Goal: Transaction & Acquisition: Subscribe to service/newsletter

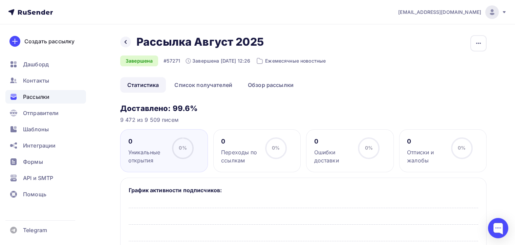
click at [471, 12] on span "[EMAIL_ADDRESS][DOMAIN_NAME]" at bounding box center [439, 12] width 83 height 7
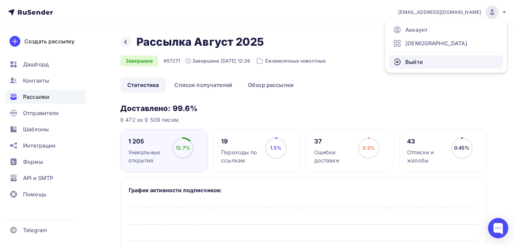
click at [421, 68] on link "Выйти" at bounding box center [446, 62] width 114 height 14
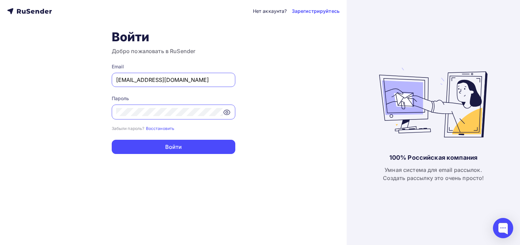
click at [217, 80] on input "[EMAIL_ADDRESS][DOMAIN_NAME]" at bounding box center [173, 80] width 115 height 8
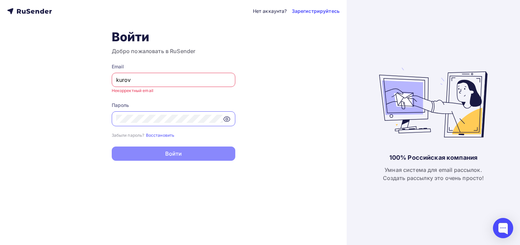
type input "[PERSON_NAME][EMAIL_ADDRESS][DOMAIN_NAME]"
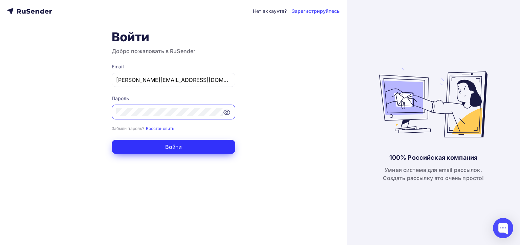
click at [158, 149] on button "Войти" at bounding box center [174, 147] width 124 height 14
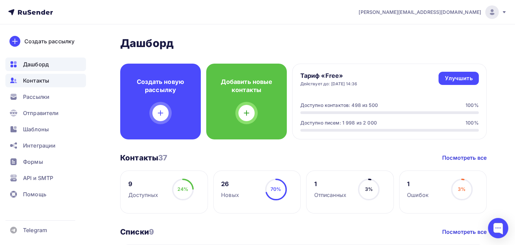
click at [63, 82] on div "Контакты" at bounding box center [45, 81] width 81 height 14
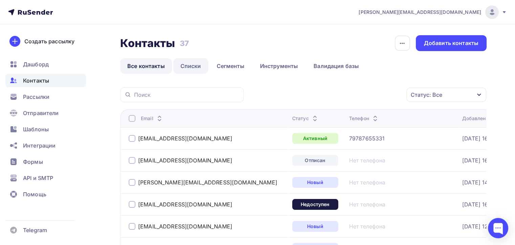
click at [190, 66] on link "Списки" at bounding box center [190, 66] width 35 height 16
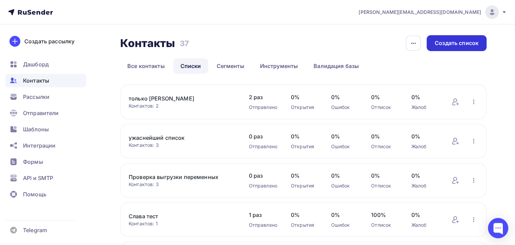
click at [444, 46] on div "Создать список" at bounding box center [456, 43] width 44 height 8
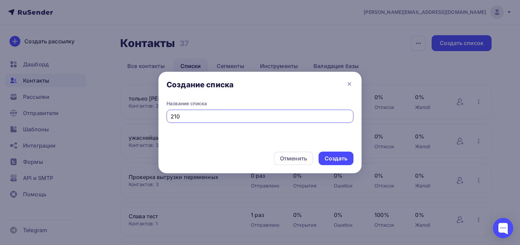
type input "2"
type input "Больше 200 контактов (не слать на них)"
click at [338, 160] on div "Создать" at bounding box center [336, 159] width 23 height 8
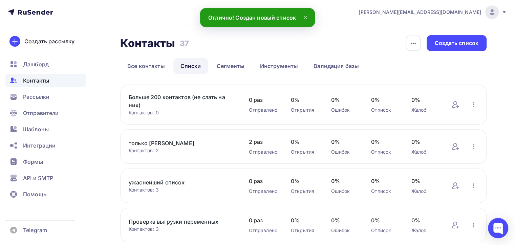
click at [160, 98] on link "Больше 200 контактов (не слать на них)" at bounding box center [182, 101] width 106 height 16
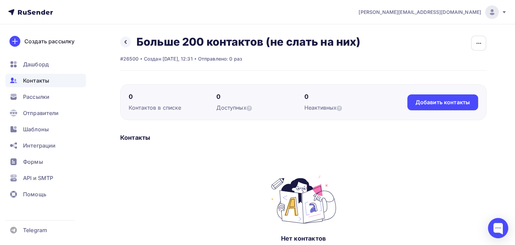
click at [469, 85] on div "0 [PERSON_NAME] в списке 0 Доступных 0 Неактивных Добавить контакты Добавить ко…" at bounding box center [303, 102] width 366 height 36
click at [436, 105] on div "Добавить контакты" at bounding box center [442, 102] width 54 height 8
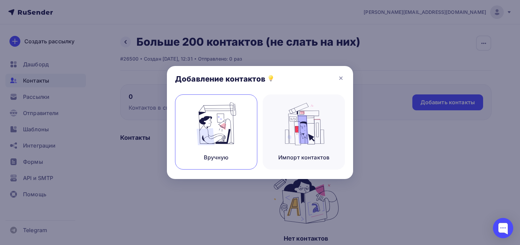
click at [229, 121] on img at bounding box center [216, 124] width 45 height 43
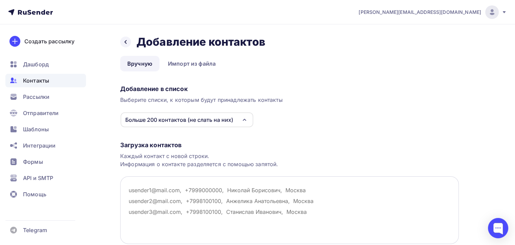
click at [169, 194] on textarea at bounding box center [289, 210] width 338 height 68
paste textarea "user001@[SECURITY_DATA].zzz [EMAIL_ADDRESS] [EMAIL_ADDRESS] [EMAIL_ADDRESS] [EM…"
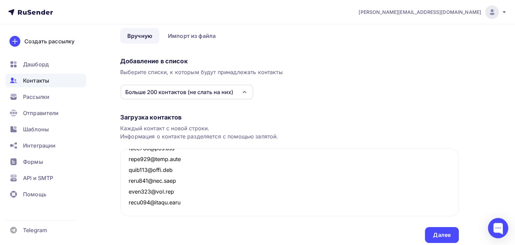
scroll to position [52, 0]
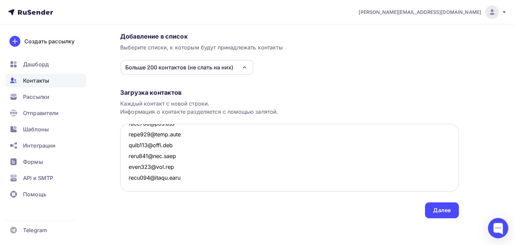
paste textarea "user201@neverland.zzz [EMAIL_ADDRESS] [EMAIL_ADDRESS] [EMAIL_ADDRESS] [EMAIL_AD…"
type textarea "user001@[SECURITY_DATA].zzz [EMAIL_ADDRESS] [EMAIL_ADDRESS] [EMAIL_ADDRESS] [EM…"
click at [436, 216] on div "Далее" at bounding box center [442, 210] width 34 height 16
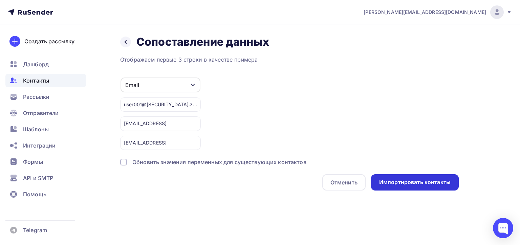
click at [404, 184] on div "Импортировать контакты" at bounding box center [414, 182] width 71 height 8
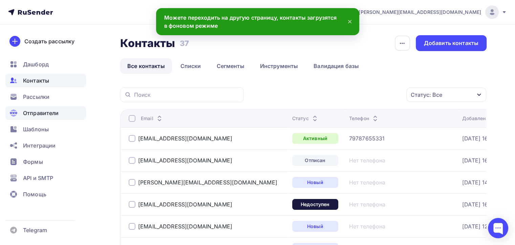
click at [38, 118] on div "Отправители" at bounding box center [45, 113] width 81 height 14
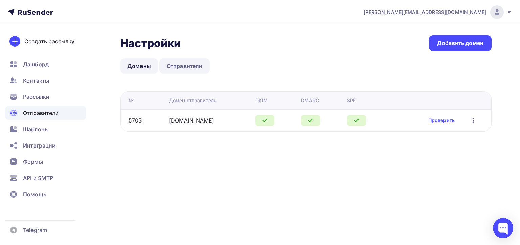
click at [188, 69] on link "Отправители" at bounding box center [184, 66] width 50 height 16
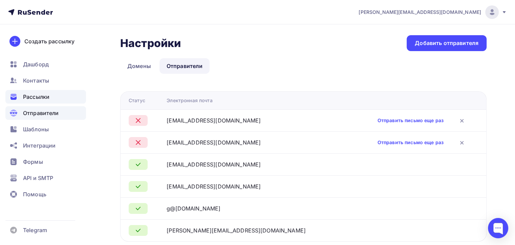
click at [72, 100] on div "Рассылки" at bounding box center [45, 97] width 81 height 14
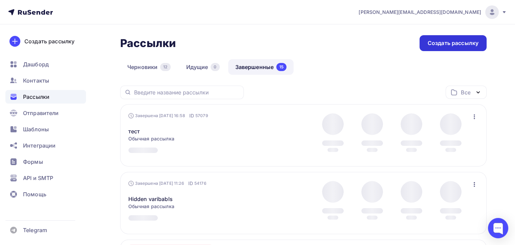
click at [448, 45] on div "Создать рассылку" at bounding box center [452, 43] width 51 height 8
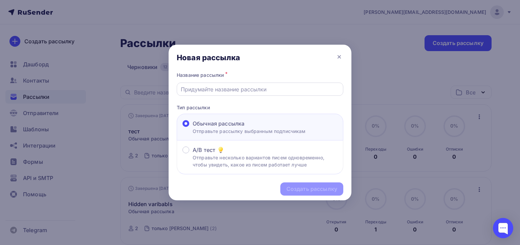
click at [206, 89] on input "text" at bounding box center [260, 89] width 159 height 8
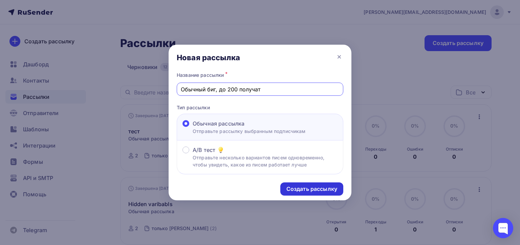
type input "Обычный биг, до 200 получат"
click at [287, 192] on div "Создать рассылку" at bounding box center [311, 189] width 51 height 8
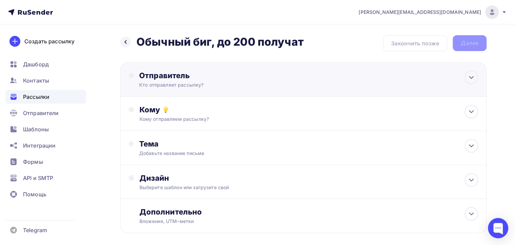
click at [219, 90] on div "Отправитель Кто отправляет рассылку? Email * [PERSON_NAME][EMAIL_ADDRESS][DOMAI…" at bounding box center [303, 79] width 366 height 35
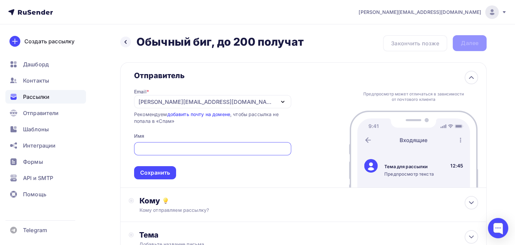
click at [153, 103] on div "[PERSON_NAME][EMAIL_ADDRESS][DOMAIN_NAME]" at bounding box center [206, 102] width 136 height 8
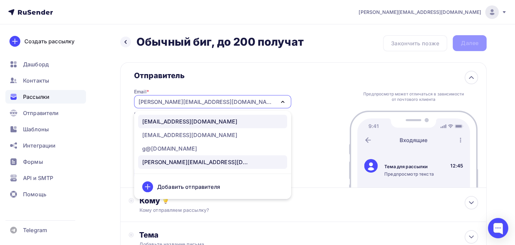
click at [210, 124] on div "[EMAIL_ADDRESS][DOMAIN_NAME]" at bounding box center [189, 121] width 95 height 8
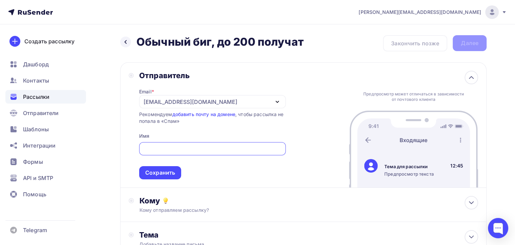
click at [200, 145] on input "text" at bounding box center [212, 149] width 139 height 8
type input "Тест"
click at [172, 169] on div "Сохранить" at bounding box center [160, 173] width 30 height 8
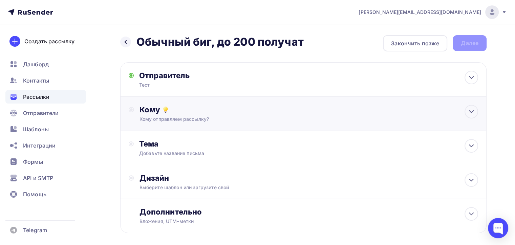
click at [182, 124] on div "Кому Кому отправляем рассылку? Списки получателей Выберите список Все списки id…" at bounding box center [303, 114] width 366 height 34
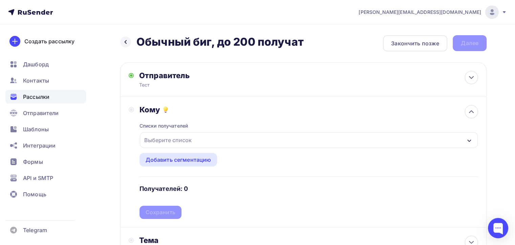
click at [183, 143] on div "Выберите список" at bounding box center [167, 140] width 53 height 12
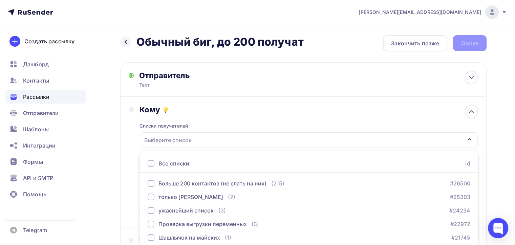
scroll to position [68, 0]
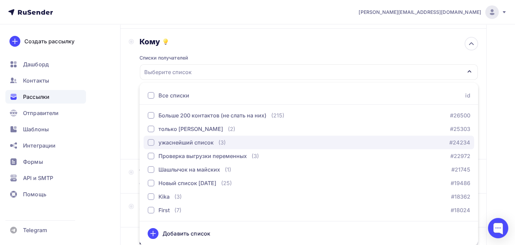
click at [157, 147] on button "ужаснейший список (3) #24234" at bounding box center [308, 143] width 330 height 14
click at [161, 144] on div "ужаснейший список" at bounding box center [185, 142] width 55 height 8
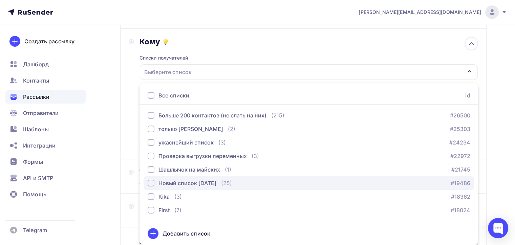
click at [168, 179] on div "Новый список [DATE]" at bounding box center [187, 183] width 58 height 8
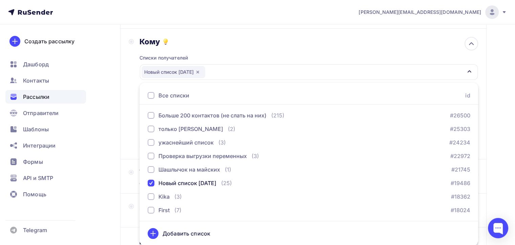
click at [115, 156] on div "Назад Обычный биг, до 200 получат Обычный биг, до 200 получат Закончить позже Д…" at bounding box center [257, 130] width 515 height 349
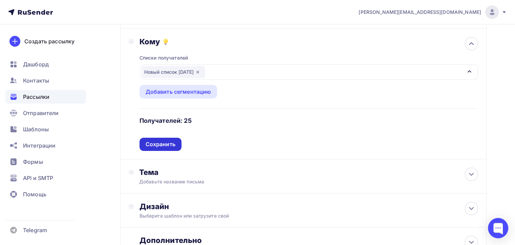
click at [160, 149] on div "Сохранить" at bounding box center [160, 144] width 42 height 13
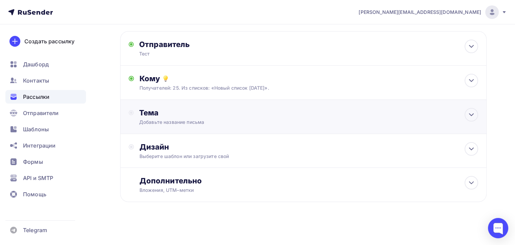
click at [162, 119] on div "Добавьте название письма" at bounding box center [199, 122] width 120 height 7
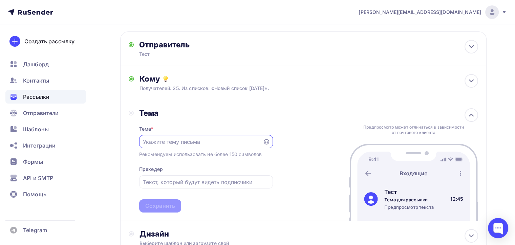
scroll to position [0, 0]
type input "[PERSON_NAME]"
click at [164, 192] on div "Тема * Н Рекомендуем использовать не более 150 символов Прехедер Сохранить" at bounding box center [206, 165] width 134 height 95
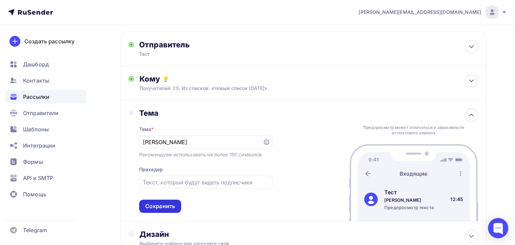
click at [162, 204] on div "Сохранить" at bounding box center [160, 206] width 30 height 8
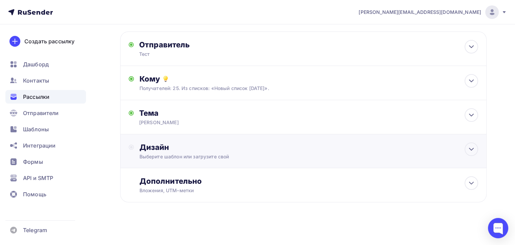
click at [165, 154] on div "Выберите шаблон или загрузите свой" at bounding box center [291, 156] width 305 height 7
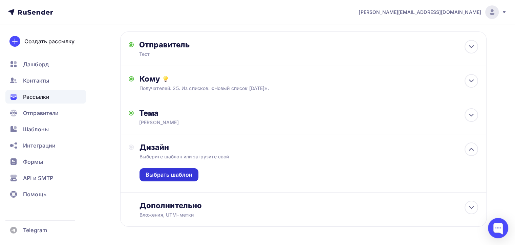
click at [172, 173] on div "Выбрать шаблон" at bounding box center [169, 175] width 47 height 8
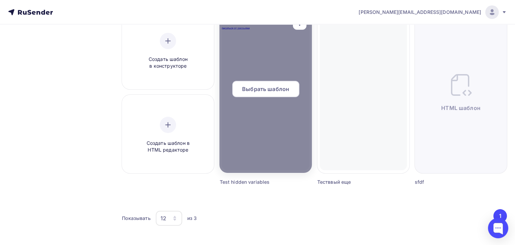
scroll to position [78, 0]
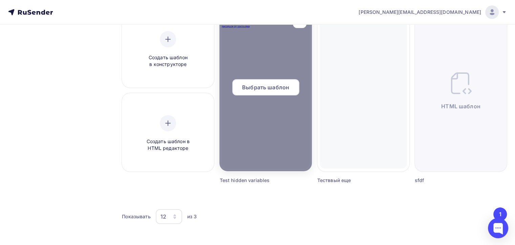
click at [246, 90] on span "Выбрать шаблон" at bounding box center [265, 87] width 47 height 8
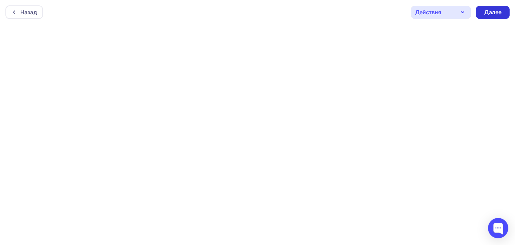
click at [480, 17] on div "Далее" at bounding box center [492, 12] width 34 height 13
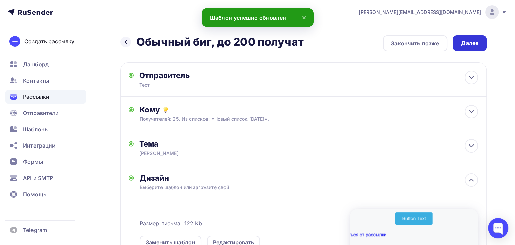
click at [455, 46] on div "Далее" at bounding box center [469, 43] width 34 height 16
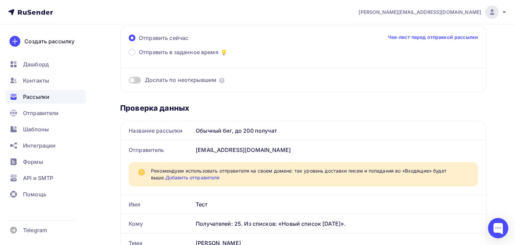
scroll to position [102, 0]
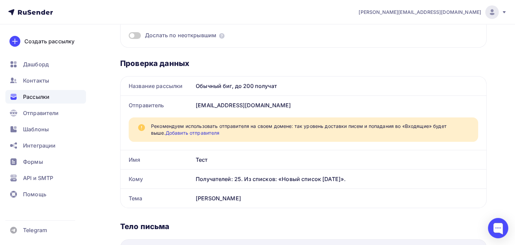
click at [187, 134] on link "Добавить отправителя" at bounding box center [192, 133] width 54 height 6
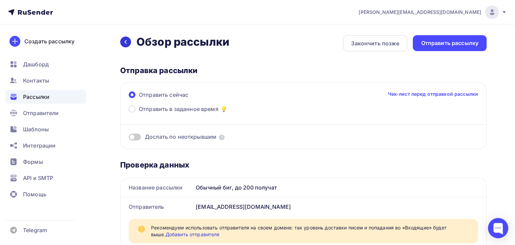
click at [123, 43] on icon at bounding box center [125, 41] width 5 height 5
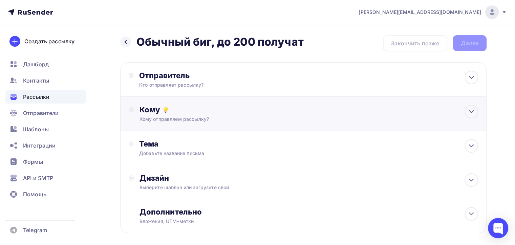
click at [180, 116] on div "Кому отправляем рассылку?" at bounding box center [291, 119] width 305 height 7
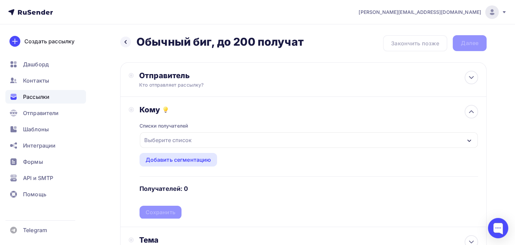
click at [177, 142] on div "Выберите список" at bounding box center [167, 140] width 53 height 12
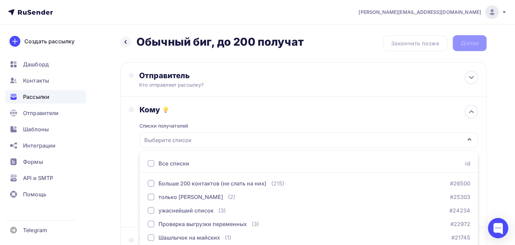
scroll to position [68, 0]
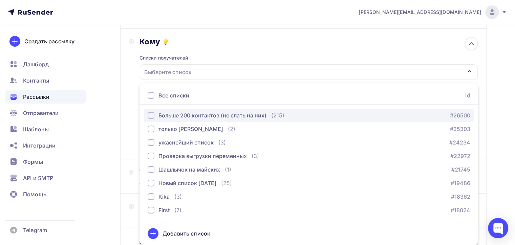
click at [172, 120] on button "Больше 200 контактов (не слать на них) (215) #26500" at bounding box center [308, 116] width 330 height 14
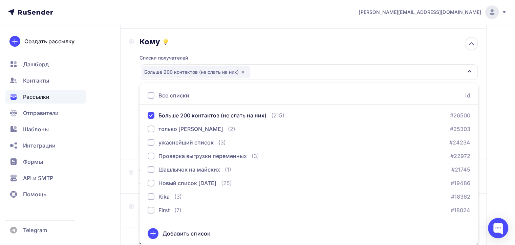
click at [129, 128] on div "Кому Списки получателей Больше 200 контактов (не слать на них) Все списки id Бо…" at bounding box center [303, 94] width 349 height 114
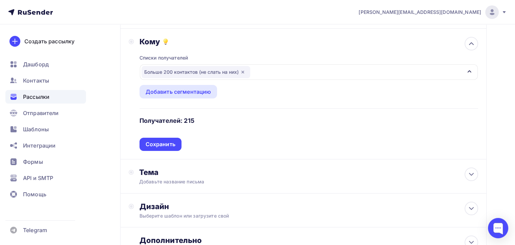
click at [153, 150] on div "Кому Списки получателей Больше 200 контактов (не слать на них) Все списки id Бо…" at bounding box center [303, 94] width 366 height 131
click at [156, 145] on div "Сохранить" at bounding box center [161, 144] width 30 height 8
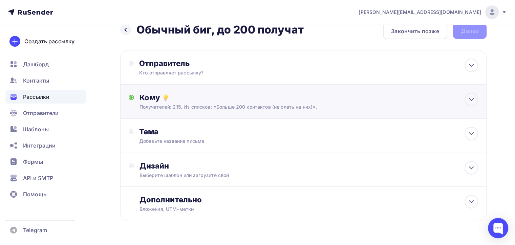
scroll to position [0, 0]
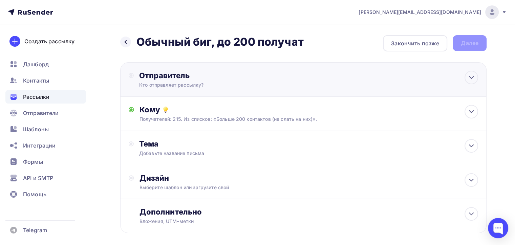
click at [161, 84] on div "Кто отправляет рассылку?" at bounding box center [205, 85] width 132 height 7
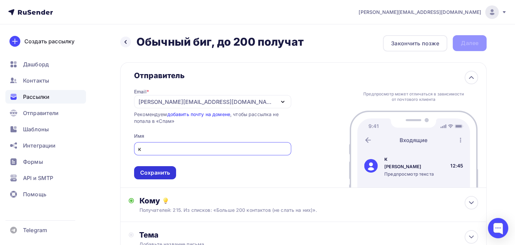
type input "к"
click at [158, 170] on div "Сохранить" at bounding box center [155, 173] width 30 height 8
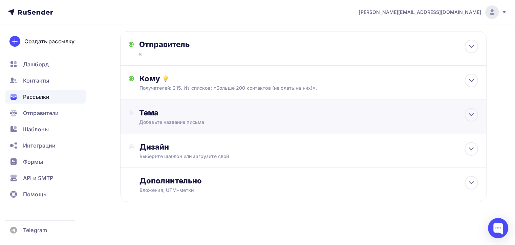
click at [172, 104] on div "Тема Добавьте название письма [PERSON_NAME] * Н Рекомендуем использовать не бол…" at bounding box center [303, 117] width 366 height 34
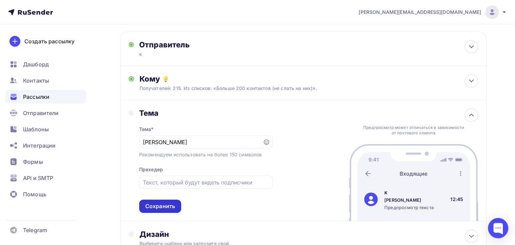
drag, startPoint x: 150, startPoint y: 207, endPoint x: 151, endPoint y: 195, distance: 12.3
click at [150, 207] on div "Сохранить" at bounding box center [160, 206] width 30 height 8
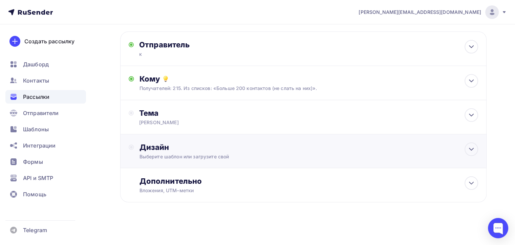
drag, startPoint x: 164, startPoint y: 162, endPoint x: 165, endPoint y: 157, distance: 4.7
click at [164, 159] on div "Дизайн Выберите шаблон или загрузите свой" at bounding box center [303, 154] width 349 height 25
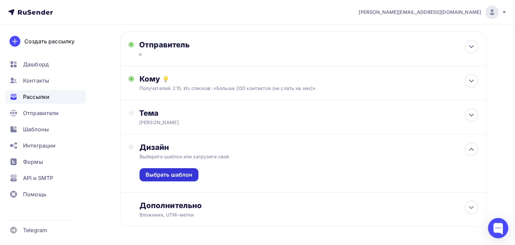
click at [164, 171] on div "Выбрать шаблон" at bounding box center [169, 175] width 47 height 8
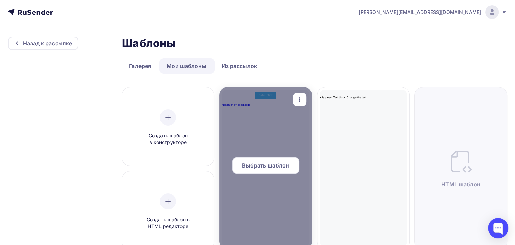
click at [268, 169] on span "Выбрать шаблон" at bounding box center [265, 165] width 47 height 8
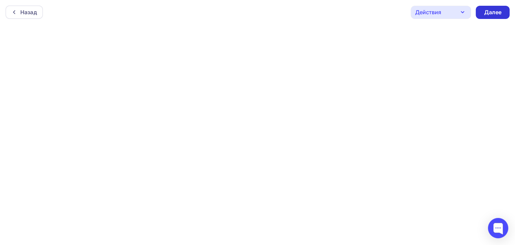
click at [491, 17] on div "Далее" at bounding box center [492, 12] width 34 height 13
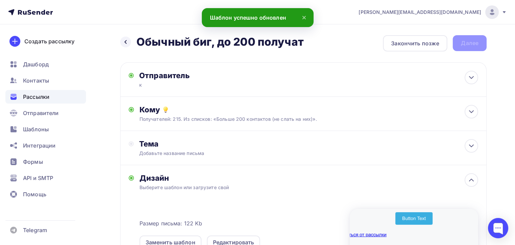
click at [465, 47] on div "Назад Обычный биг, до 200 получат Обычный биг, до 200 получат Закончить позже Д…" at bounding box center [303, 43] width 366 height 16
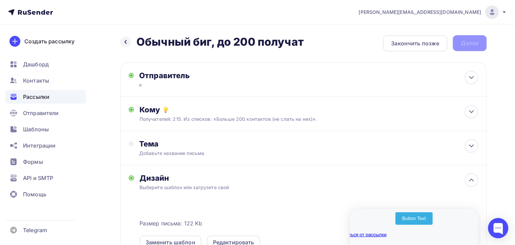
drag, startPoint x: 467, startPoint y: 48, endPoint x: 466, endPoint y: 43, distance: 5.0
click at [444, 65] on div "Назад Обычный биг, до 200 получат Обычный биг, до 200 получат Закончить позже Д…" at bounding box center [303, 200] width 366 height 330
click at [471, 39] on div "Назад Обычный биг, до 200 получат Обычный биг, до 200 получат Закончить позже Д…" at bounding box center [303, 43] width 366 height 16
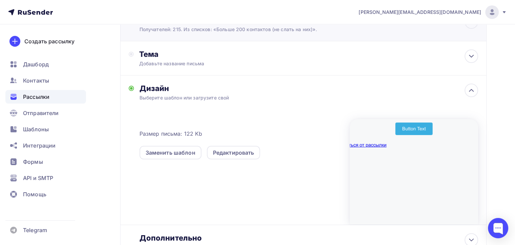
scroll to position [45, 0]
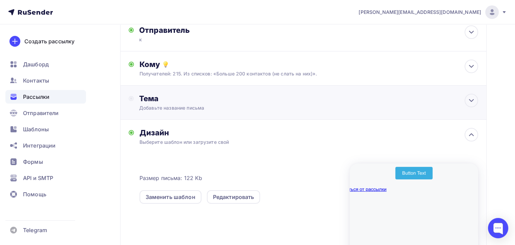
click at [347, 89] on div "Тема Добавьте название письма Тема * Рекомендуем использовать не более 150 симв…" at bounding box center [303, 103] width 366 height 34
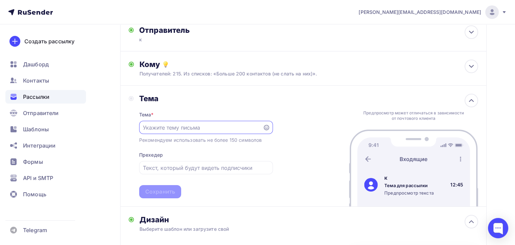
scroll to position [0, 0]
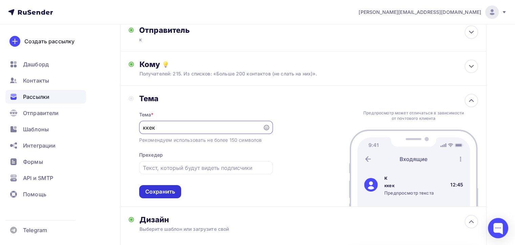
type input "ккек"
click at [172, 190] on div "Сохранить" at bounding box center [160, 192] width 30 height 8
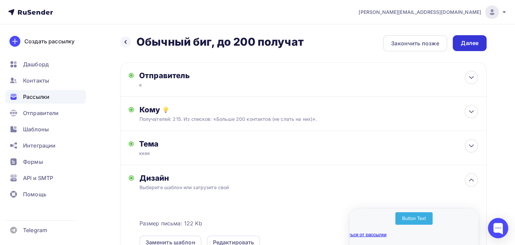
click at [476, 38] on div "Далее" at bounding box center [469, 43] width 34 height 16
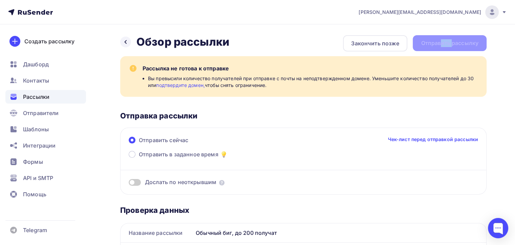
drag, startPoint x: 441, startPoint y: 43, endPoint x: 452, endPoint y: 45, distance: 11.3
click at [452, 46] on div "Назад Обзор рассылки Обзор рассылки Закончить позже Отправить рассылку" at bounding box center [303, 43] width 366 height 16
click at [435, 41] on div "Назад Обзор рассылки Обзор рассылки Закончить позже Отправить рассылку" at bounding box center [303, 43] width 366 height 16
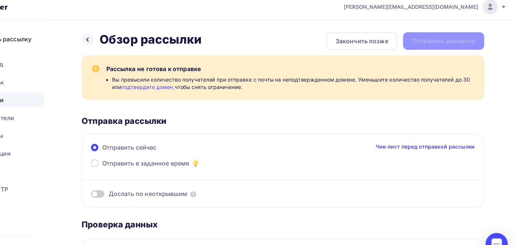
click at [200, 88] on link "подтвердите домен," at bounding box center [180, 85] width 49 height 6
click at [130, 44] on div at bounding box center [125, 42] width 11 height 11
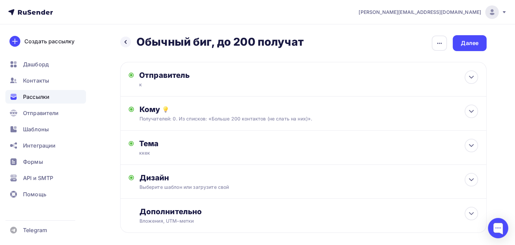
click at [175, 245] on html "[PERSON_NAME][EMAIL_ADDRESS][DOMAIN_NAME] Аккаунт Тарифы Выйти Создать рассылку…" at bounding box center [257, 122] width 515 height 245
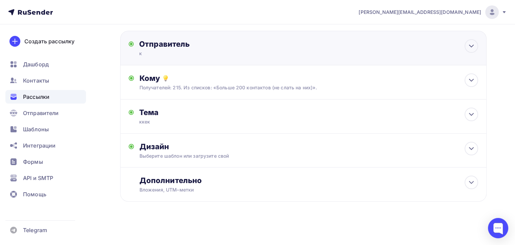
click at [208, 43] on div "Отправитель" at bounding box center [212, 43] width 147 height 9
type input "к"
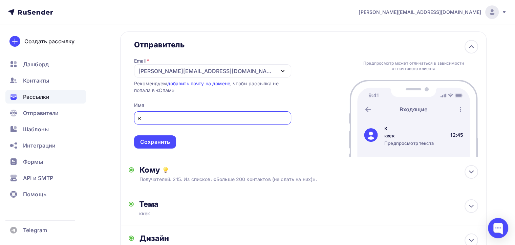
click at [204, 66] on div "[PERSON_NAME][EMAIL_ADDRESS][DOMAIN_NAME]" at bounding box center [212, 70] width 157 height 13
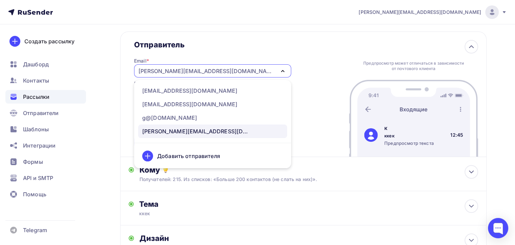
click at [384, 54] on div "Предпросмотр может отличаться в зависимости от почтового клиента к ккек Предпро…" at bounding box center [413, 94] width 129 height 125
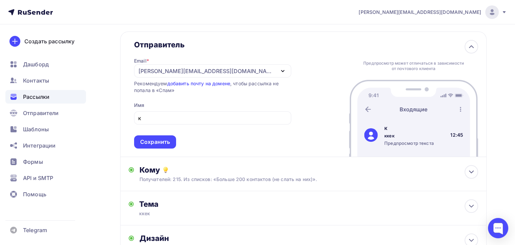
click at [242, 67] on div "[PERSON_NAME][EMAIL_ADDRESS][DOMAIN_NAME]" at bounding box center [212, 70] width 157 height 13
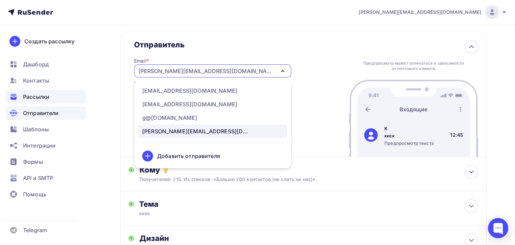
click at [70, 109] on div "Отправители" at bounding box center [45, 113] width 81 height 14
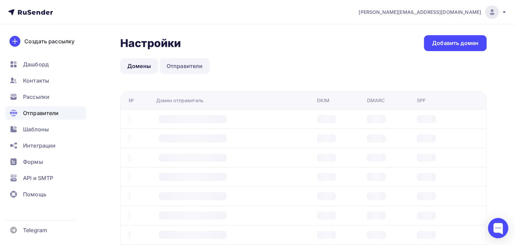
click at [179, 66] on link "Отправители" at bounding box center [184, 66] width 50 height 16
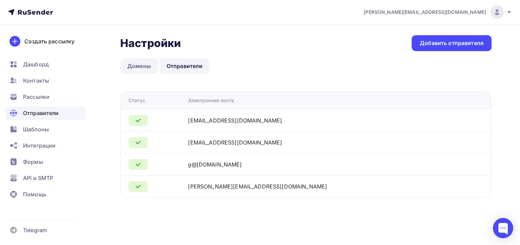
click at [153, 60] on link "Домены" at bounding box center [139, 66] width 38 height 16
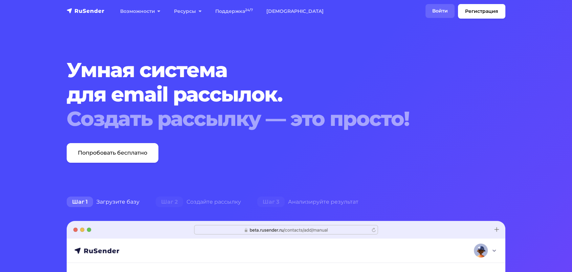
click at [444, 11] on link "Войти" at bounding box center [439, 11] width 29 height 14
